Goal: Understand process/instructions

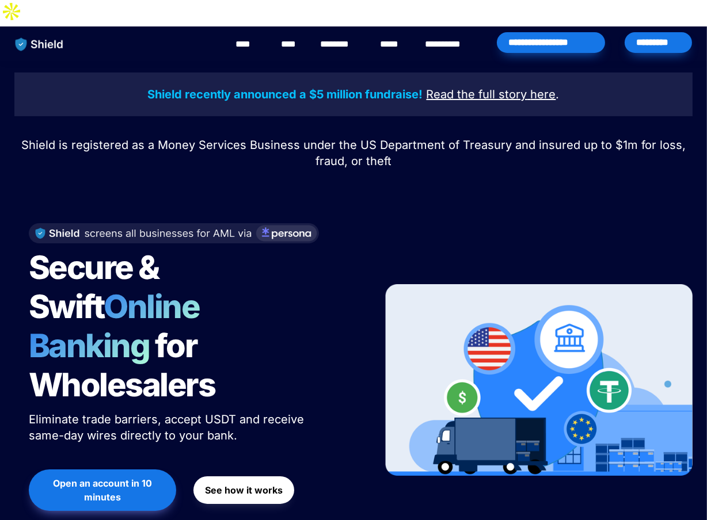
click at [255, 476] on button "See how it works" at bounding box center [243, 490] width 101 height 28
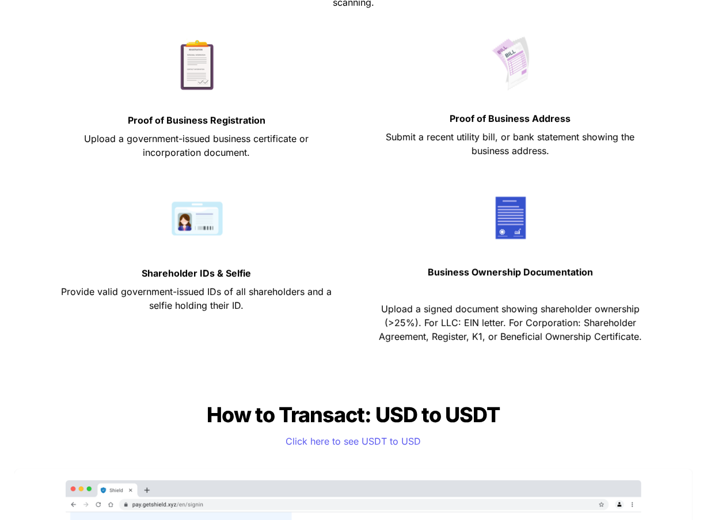
scroll to position [634, 0]
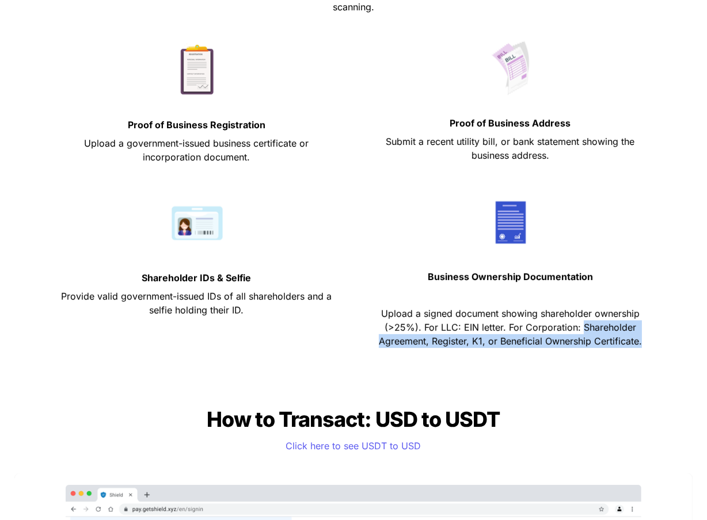
drag, startPoint x: 583, startPoint y: 298, endPoint x: 650, endPoint y: 313, distance: 69.0
click at [650, 313] on p "Upload a signed document showing shareholder ownership (>25%). For LLC: EIN let…" at bounding box center [510, 327] width 285 height 46
copy span "Shareholder Agreement, Register, K1, or Beneficial Ownership Certificate."
